Goal: Navigation & Orientation: Find specific page/section

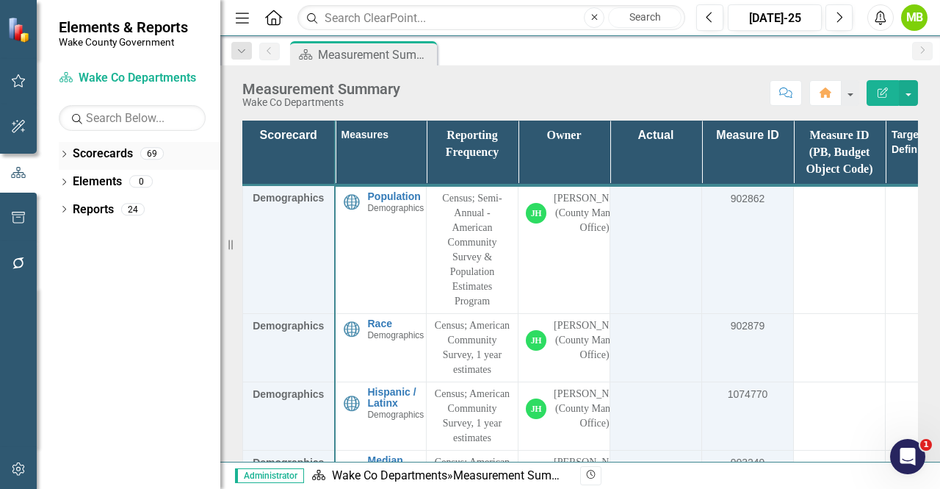
click at [62, 154] on icon "Dropdown" at bounding box center [64, 155] width 10 height 8
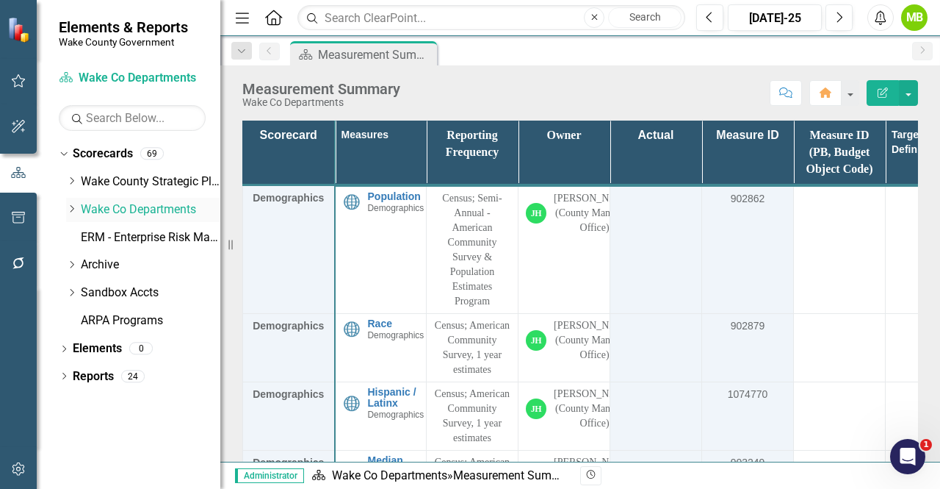
click at [68, 212] on icon "Dropdown" at bounding box center [71, 208] width 11 height 9
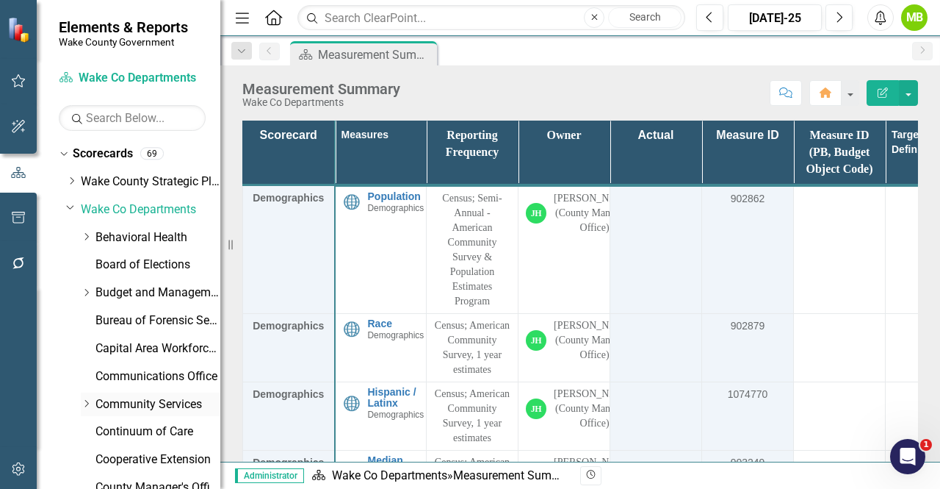
click at [84, 396] on div "Dropdown Community Services" at bounding box center [151, 404] width 140 height 24
click at [87, 406] on icon "Dropdown" at bounding box center [86, 403] width 11 height 9
click at [134, 483] on link "Planning, Development and Inspections (PDI)" at bounding box center [165, 487] width 110 height 17
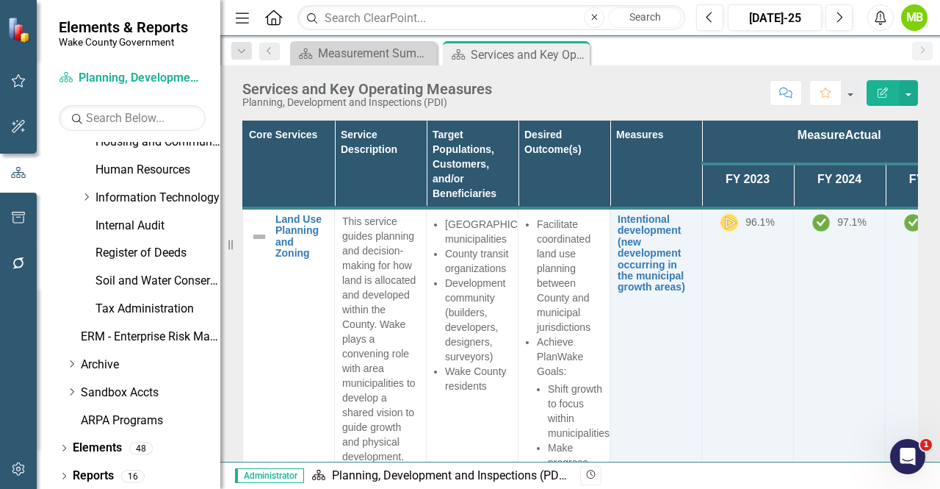
scroll to position [709, 0]
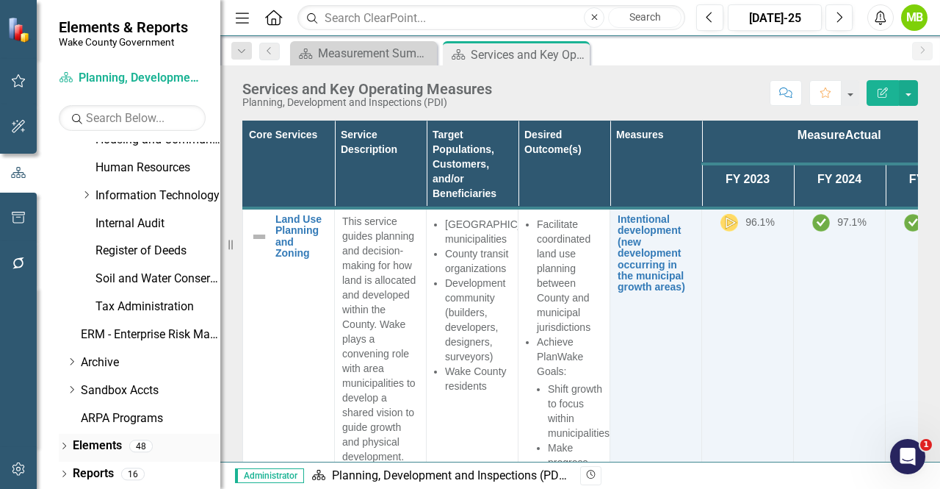
click at [65, 450] on icon "Dropdown" at bounding box center [64, 447] width 10 height 8
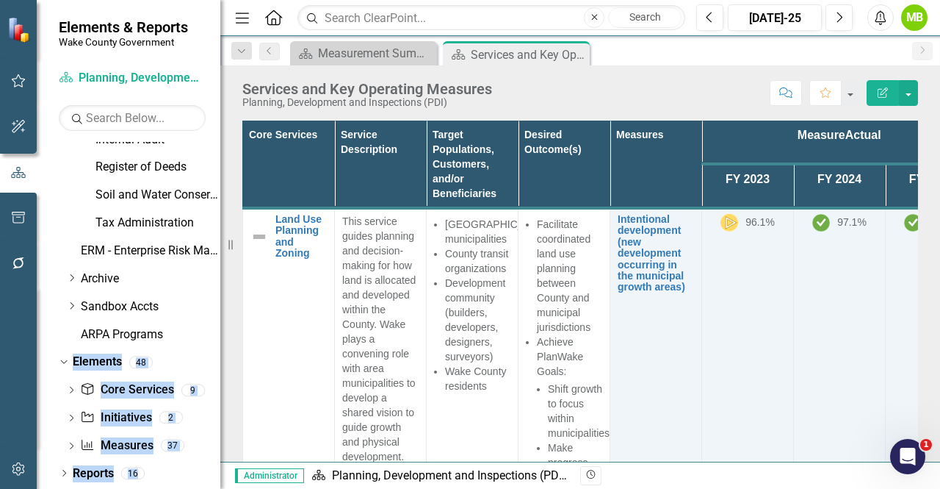
drag, startPoint x: 209, startPoint y: 428, endPoint x: 217, endPoint y: 493, distance: 65.1
click at [217, 488] on html "Elements & Reports Wake County Government Scorecard Planning, Development and I…" at bounding box center [470, 244] width 940 height 489
click at [131, 444] on link "Measure Measures" at bounding box center [116, 445] width 73 height 17
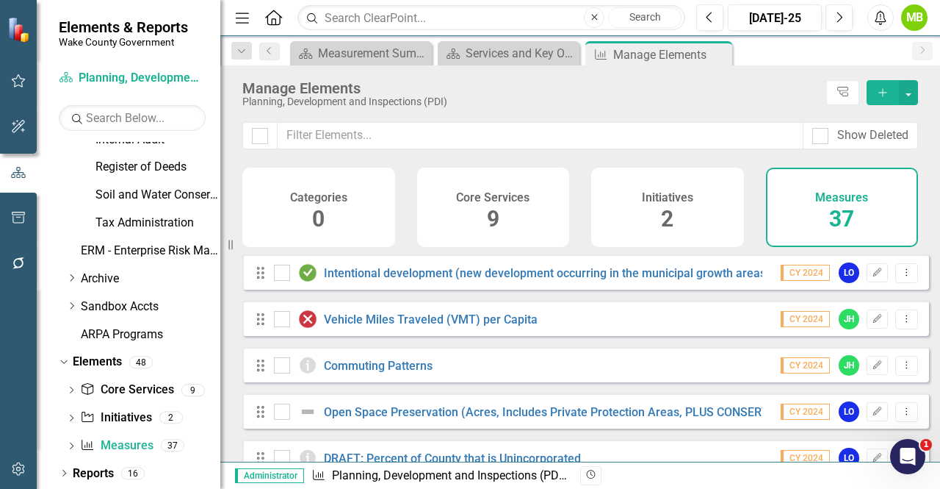
drag, startPoint x: 702, startPoint y: 262, endPoint x: 788, endPoint y: 232, distance: 90.8
click at [788, 232] on div "Categories 0 Core Services 9 Initiatives 2 Measures 37" at bounding box center [580, 210] width 720 height 87
click at [921, 254] on div "Categories 0 Core Services 9 Initiatives 2 Measures 37" at bounding box center [580, 210] width 720 height 87
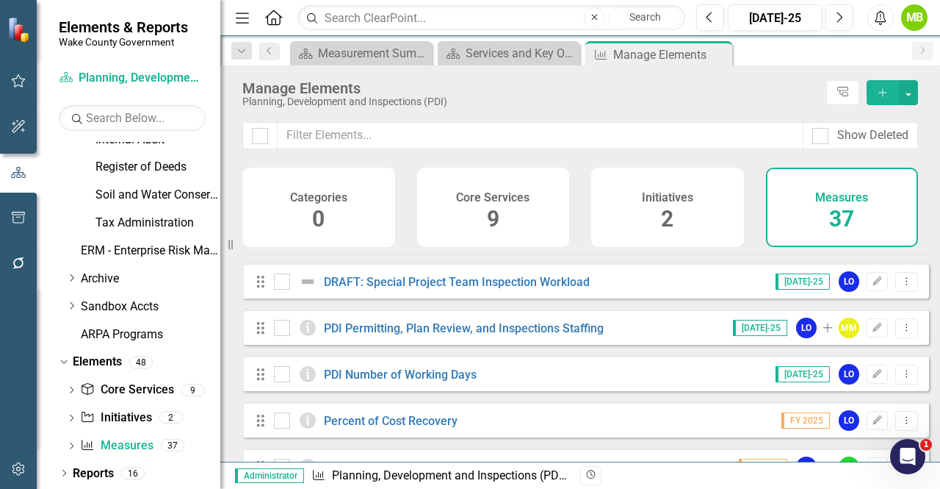
scroll to position [471, 0]
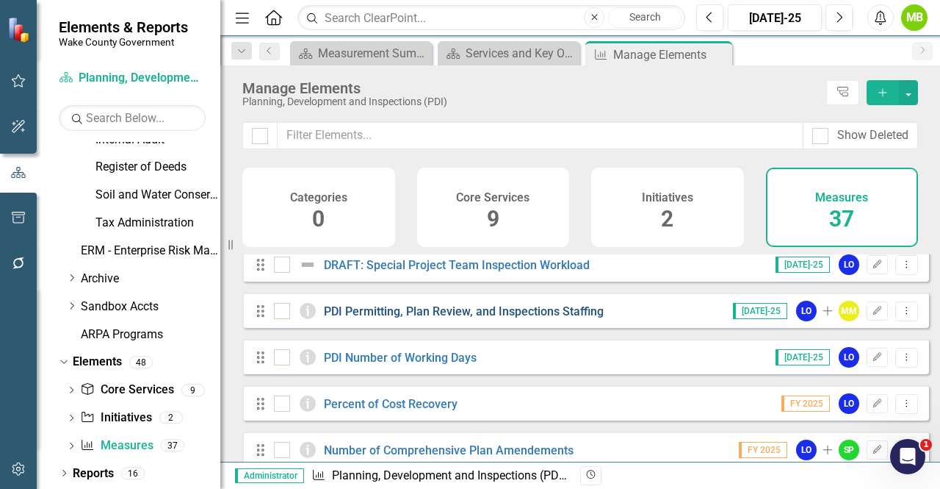
click at [534, 318] on link "PDI Permitting, Plan Review, and Inspections Staffing" at bounding box center [464, 311] width 280 height 14
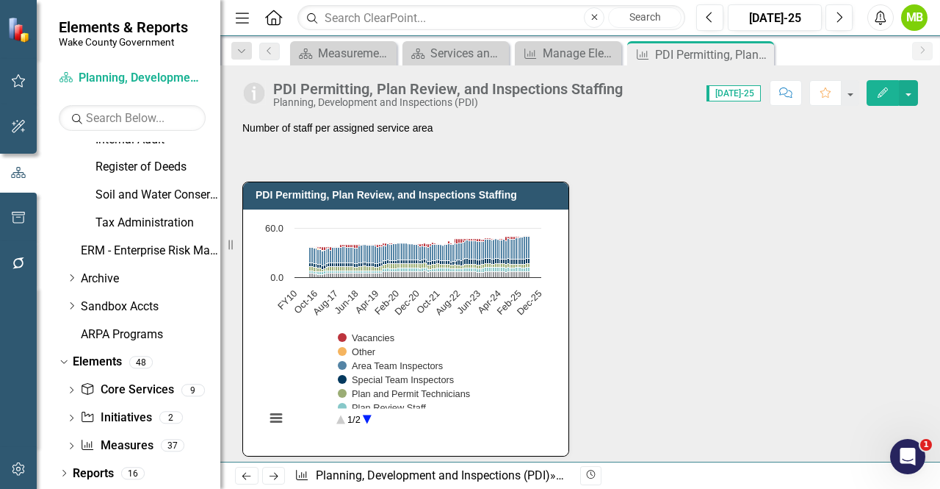
click at [579, 383] on div "PDI Permitting, Plan Review, and Inspections Staffing Chart Bar chart with 7 da…" at bounding box center [580, 309] width 698 height 293
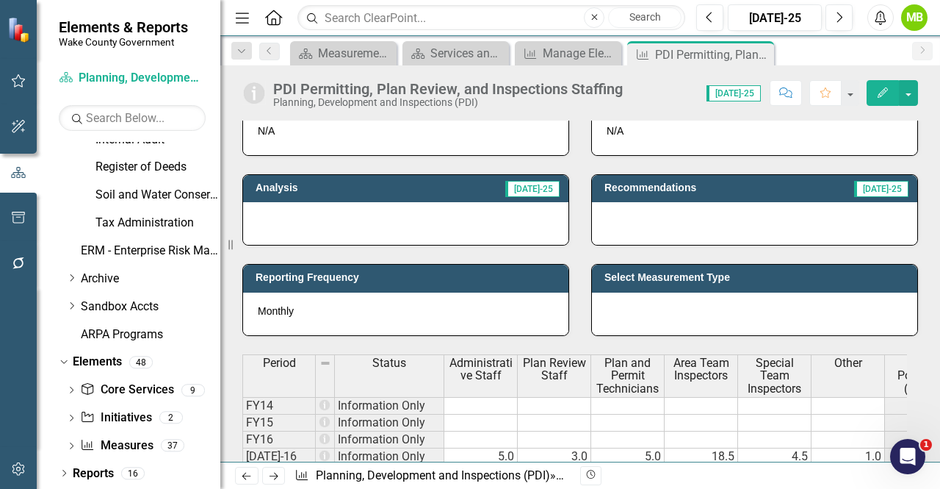
scroll to position [514, 0]
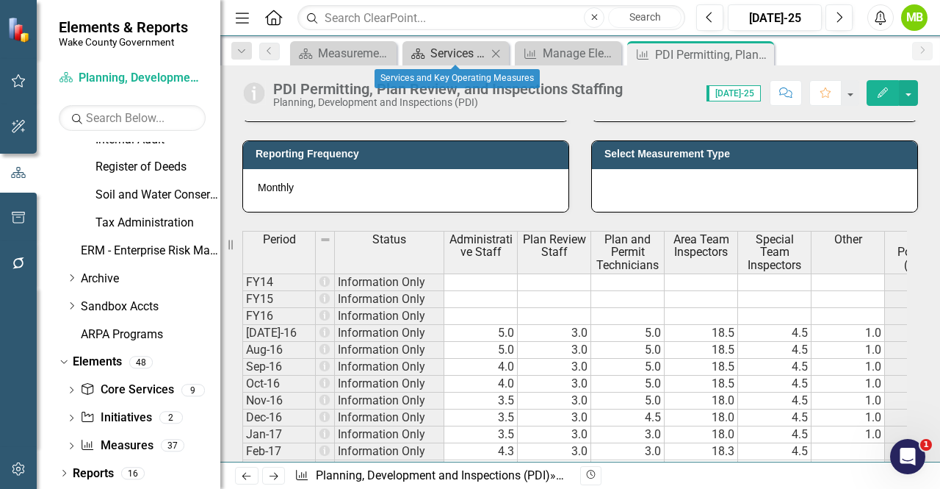
click at [466, 51] on div "Services and Key Operating Measures" at bounding box center [458, 53] width 57 height 18
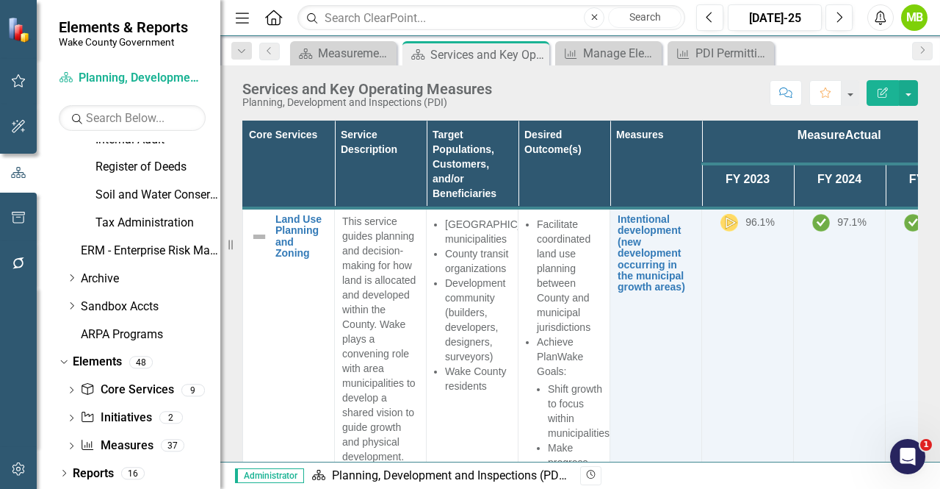
click at [915, 284] on div "Core Services Service Description Target Populations, Customers, and/or Benefic…" at bounding box center [580, 312] width 698 height 421
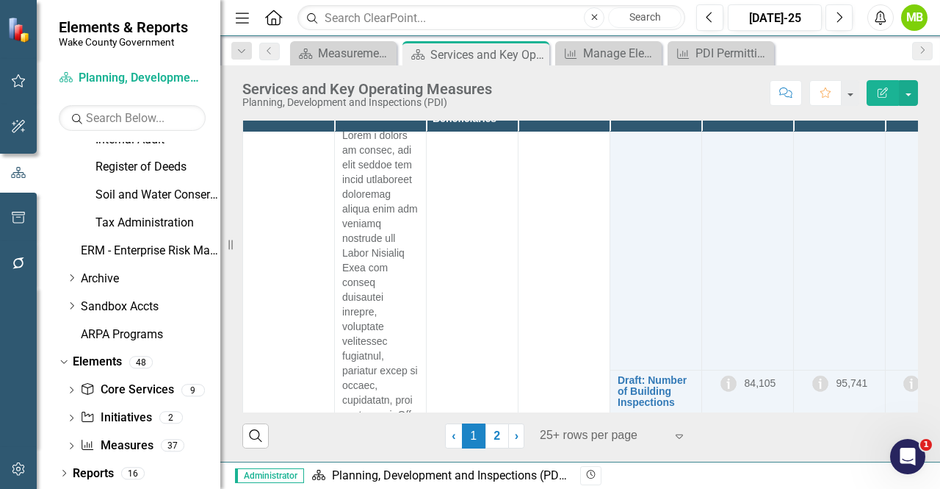
scroll to position [2800, 0]
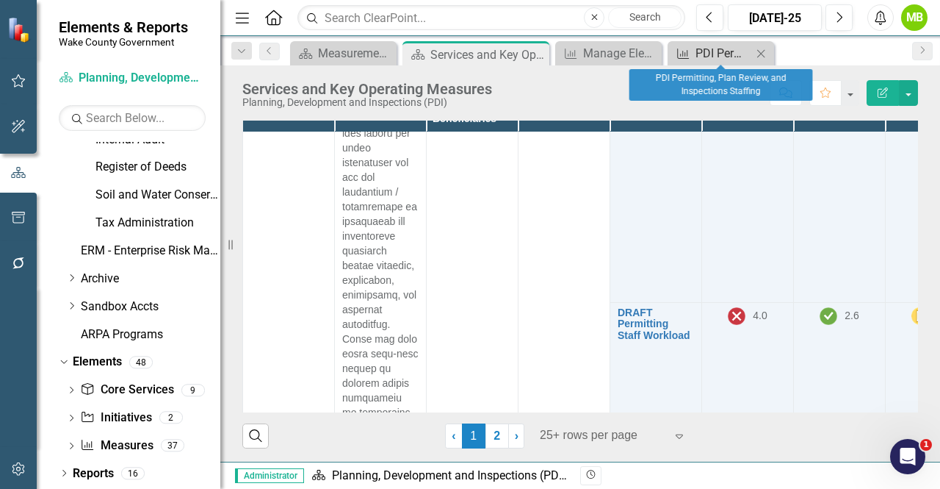
click at [718, 58] on div "PDI Permitting, Plan Review, and Inspections Staffing" at bounding box center [724, 53] width 57 height 18
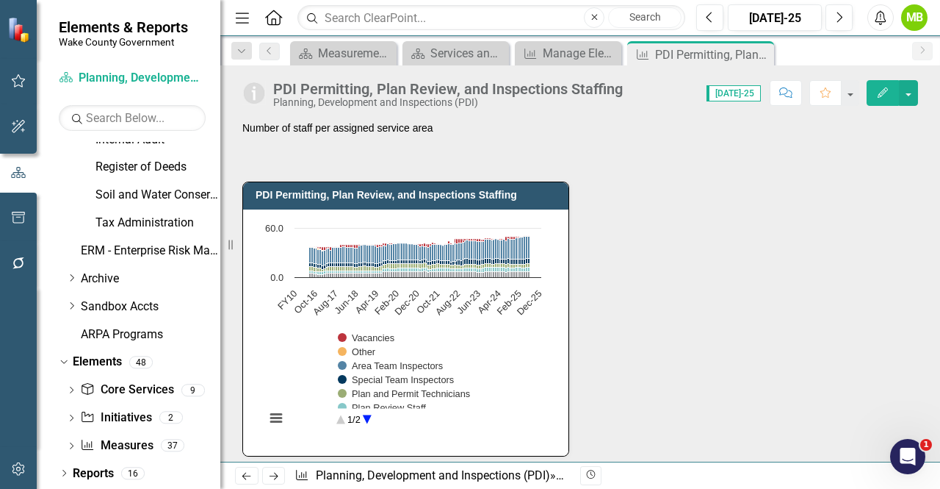
click at [660, 340] on div "PDI Permitting, Plan Review, and Inspections Staffing Chart Bar chart with 7 da…" at bounding box center [580, 309] width 698 height 293
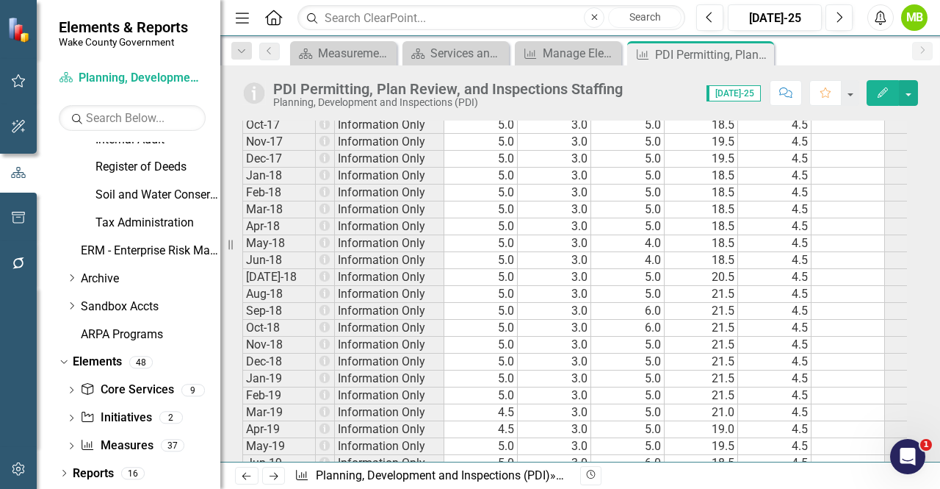
scroll to position [882, 0]
